Goal: Transaction & Acquisition: Register for event/course

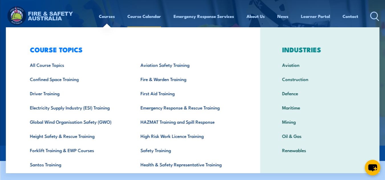
click at [126, 23] on ul "Courses Course Calendar Emergency Response Services Services Overview Emergency…" at bounding box center [228, 16] width 259 height 14
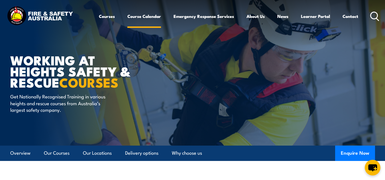
click at [137, 14] on link "Course Calendar" at bounding box center [144, 16] width 34 height 14
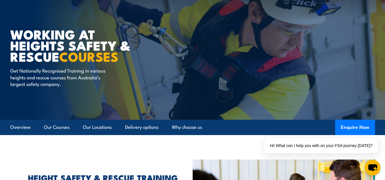
scroll to position [86, 0]
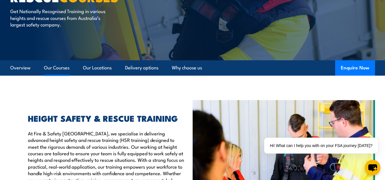
click at [54, 67] on link "Our Courses" at bounding box center [57, 67] width 26 height 15
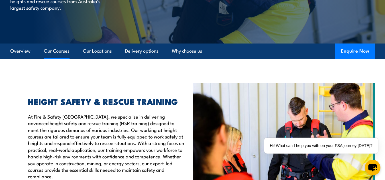
scroll to position [111, 0]
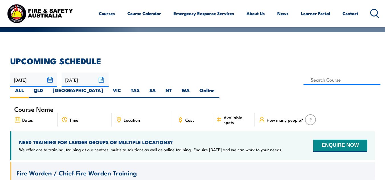
drag, startPoint x: 339, startPoint y: 80, endPoint x: 317, endPoint y: 86, distance: 23.0
click at [195, 87] on label "WA" at bounding box center [186, 92] width 18 height 11
click at [194, 87] on input "WA" at bounding box center [192, 89] width 4 height 4
radio input "true"
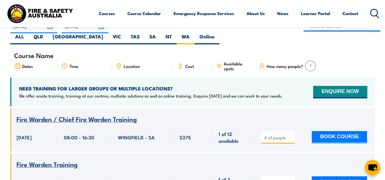
scroll to position [171, 0]
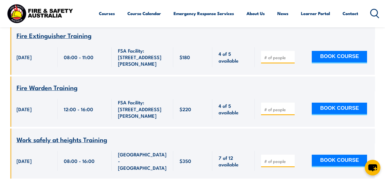
scroll to position [342, 0]
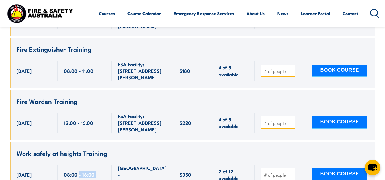
drag, startPoint x: 78, startPoint y: 150, endPoint x: 113, endPoint y: 153, distance: 35.5
click at [113, 153] on div "Course Name Work safely at heights Training" at bounding box center [192, 168] width 365 height 50
click at [205, 165] on div "$350" at bounding box center [193, 175] width 27 height 20
click at [193, 165] on div "$350" at bounding box center [193, 175] width 27 height 20
click at [54, 149] on span "Work safely at heights Training" at bounding box center [62, 154] width 91 height 10
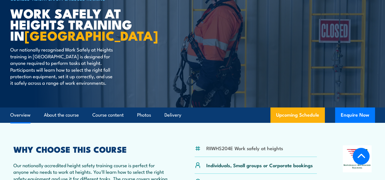
scroll to position [143, 0]
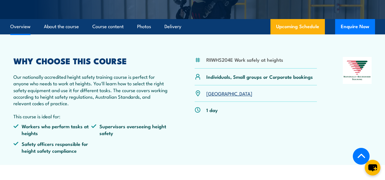
click at [134, 145] on ul "Workers who perform tasks at heights Supervisors overseeing height safety Safet…" at bounding box center [90, 140] width 155 height 35
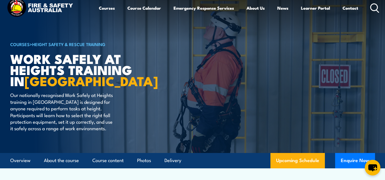
scroll to position [0, 0]
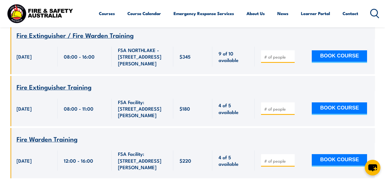
scroll to position [399, 0]
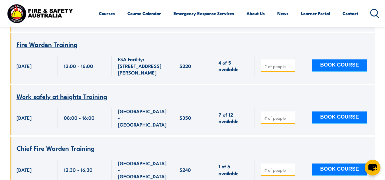
click at [72, 91] on span "Work safely at heights Training" at bounding box center [62, 96] width 91 height 10
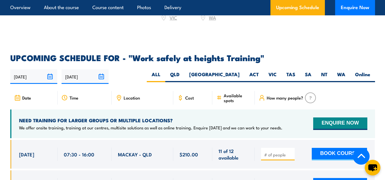
scroll to position [855, 0]
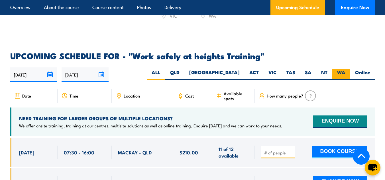
click at [350, 69] on label "WA" at bounding box center [341, 74] width 18 height 11
click at [349, 69] on input "WA" at bounding box center [347, 71] width 4 height 4
radio input "true"
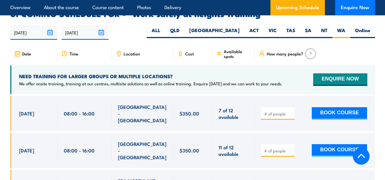
scroll to position [932, 0]
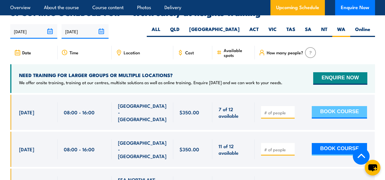
click at [340, 106] on button "BOOK COURSE" at bounding box center [339, 112] width 55 height 13
click at [265, 110] on input "number" at bounding box center [278, 113] width 29 height 6
type input "1"
click at [349, 106] on button "BOOK COURSE" at bounding box center [339, 112] width 55 height 13
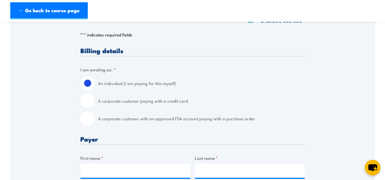
scroll to position [114, 0]
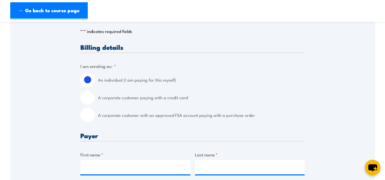
click at [85, 101] on input "A corporate customer paying with a credit card" at bounding box center [87, 98] width 14 height 14
radio input "true"
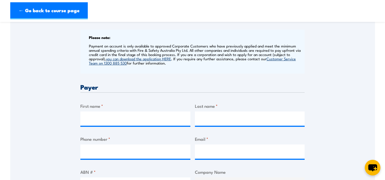
scroll to position [228, 0]
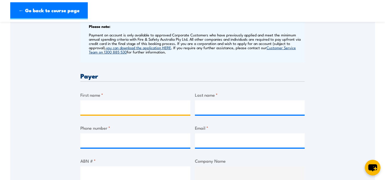
click at [115, 102] on input "First name *" at bounding box center [135, 108] width 110 height 14
